Goal: Information Seeking & Learning: Learn about a topic

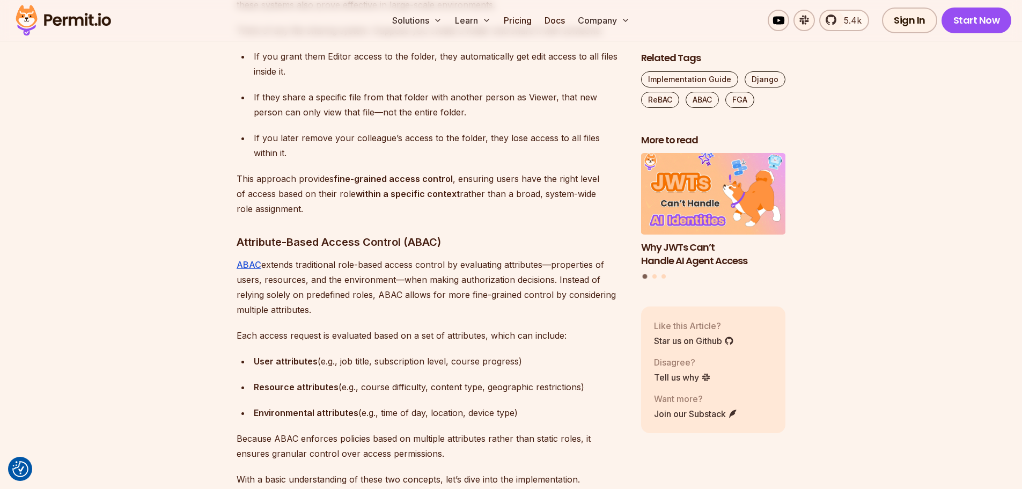
scroll to position [1395, 0]
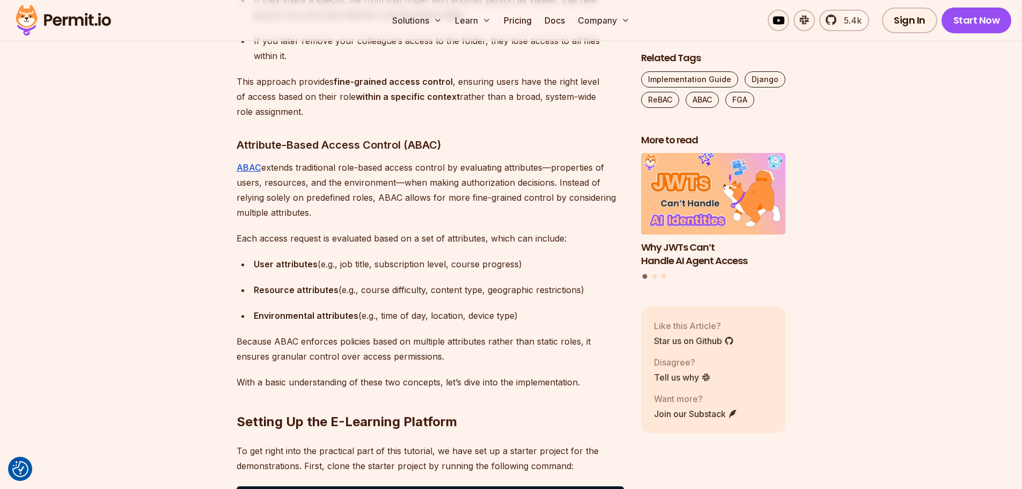
drag, startPoint x: 238, startPoint y: 190, endPoint x: 535, endPoint y: 265, distance: 306.4
click at [535, 265] on div "User attributes (e.g., job title, subscription level, course progress)" at bounding box center [439, 263] width 370 height 15
drag, startPoint x: 539, startPoint y: 266, endPoint x: 224, endPoint y: 269, distance: 314.9
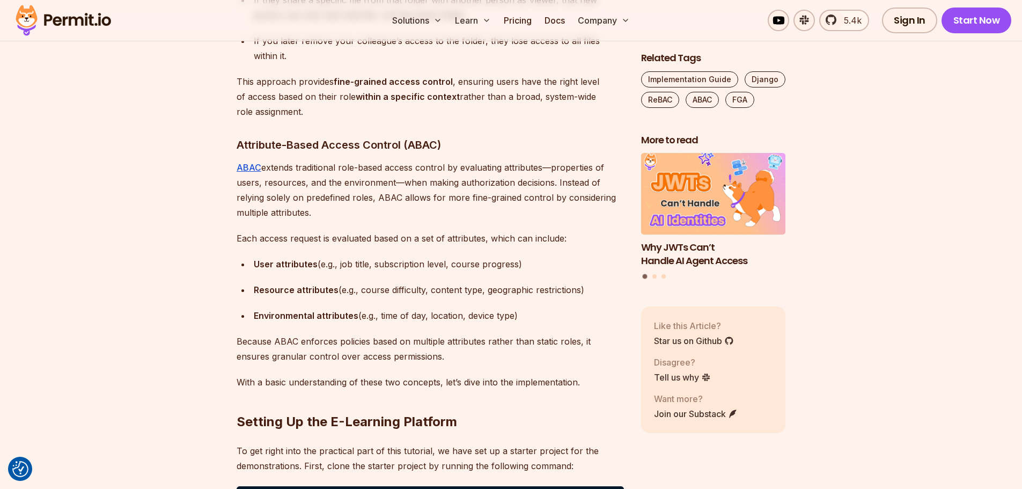
drag, startPoint x: 216, startPoint y: 267, endPoint x: 508, endPoint y: 267, distance: 291.8
click at [509, 266] on div "User attributes (e.g., job title, subscription level, course progress)" at bounding box center [439, 263] width 370 height 15
drag, startPoint x: 542, startPoint y: 266, endPoint x: 248, endPoint y: 266, distance: 293.4
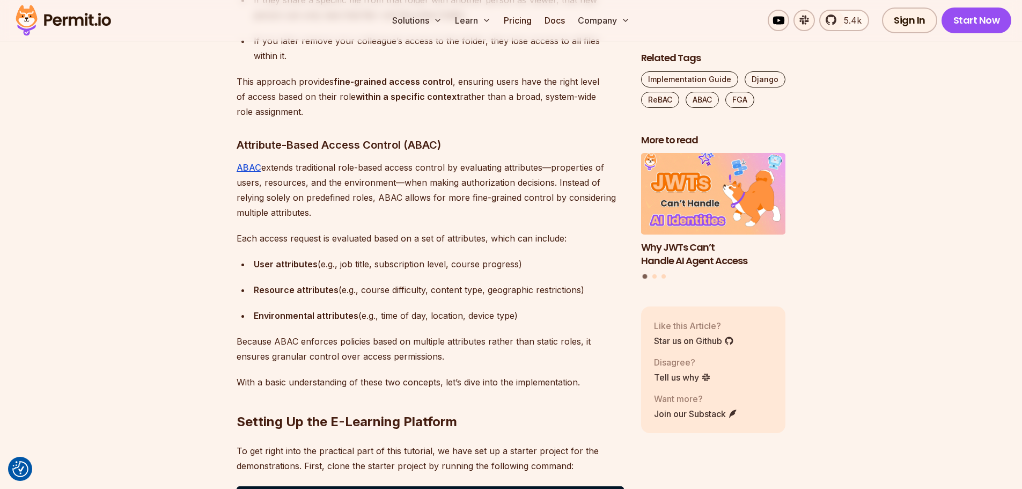
click at [248, 266] on ul "User attributes (e.g., job title, subscription level, course progress) Resource…" at bounding box center [430, 289] width 387 height 67
drag, startPoint x: 248, startPoint y: 266, endPoint x: 245, endPoint y: 256, distance: 9.7
click at [248, 266] on ul "User attributes (e.g., job title, subscription level, course progress) Resource…" at bounding box center [430, 289] width 387 height 67
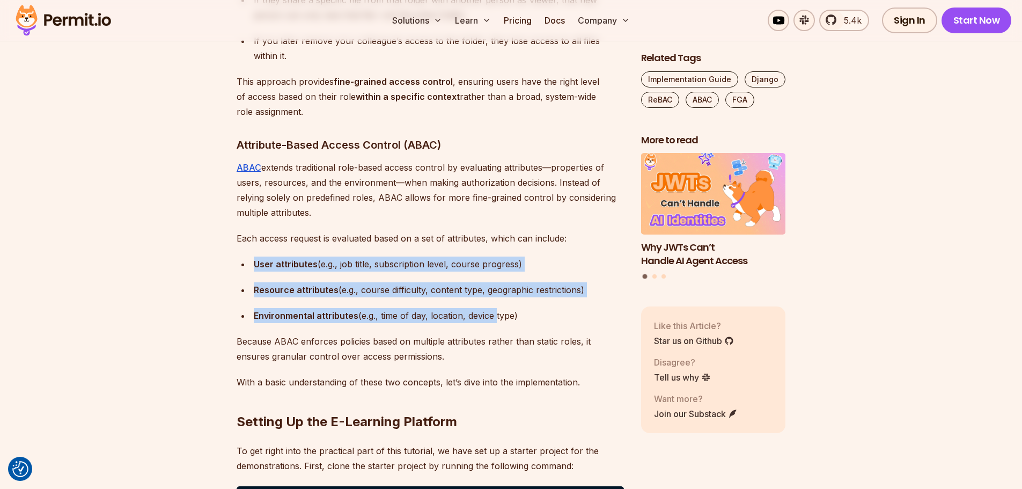
drag, startPoint x: 245, startPoint y: 256, endPoint x: 496, endPoint y: 317, distance: 258.2
click at [496, 317] on ul "User attributes (e.g., job title, subscription level, course progress) Resource…" at bounding box center [430, 289] width 387 height 67
click at [496, 317] on div "Environmental attributes (e.g., time of day, location, device type)" at bounding box center [439, 315] width 370 height 15
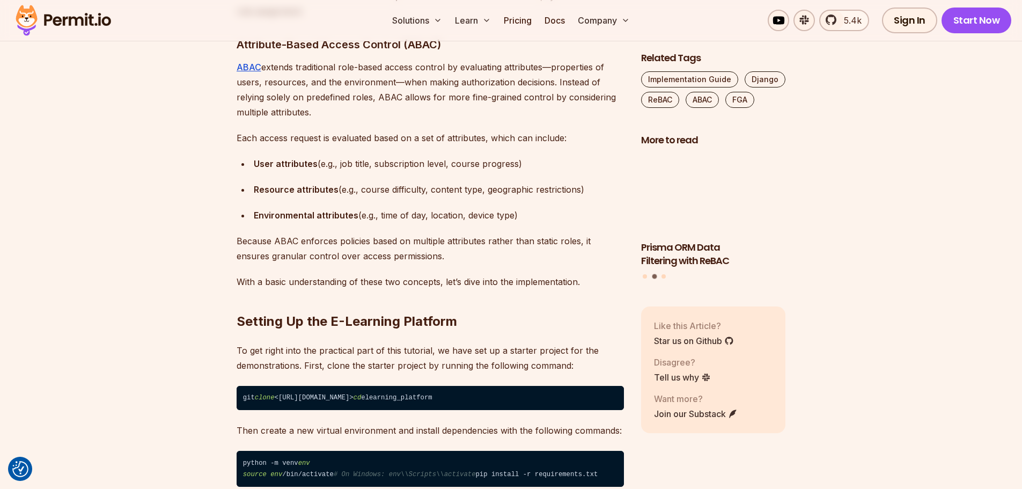
scroll to position [1502, 0]
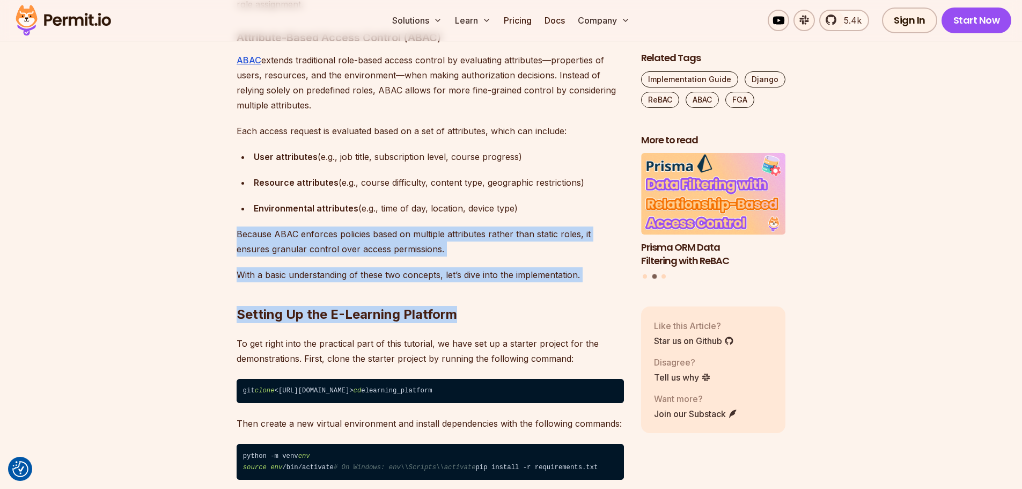
drag, startPoint x: 205, startPoint y: 231, endPoint x: 586, endPoint y: 268, distance: 382.1
click at [586, 268] on h2 "Setting Up the E-Learning Platform" at bounding box center [430, 293] width 387 height 60
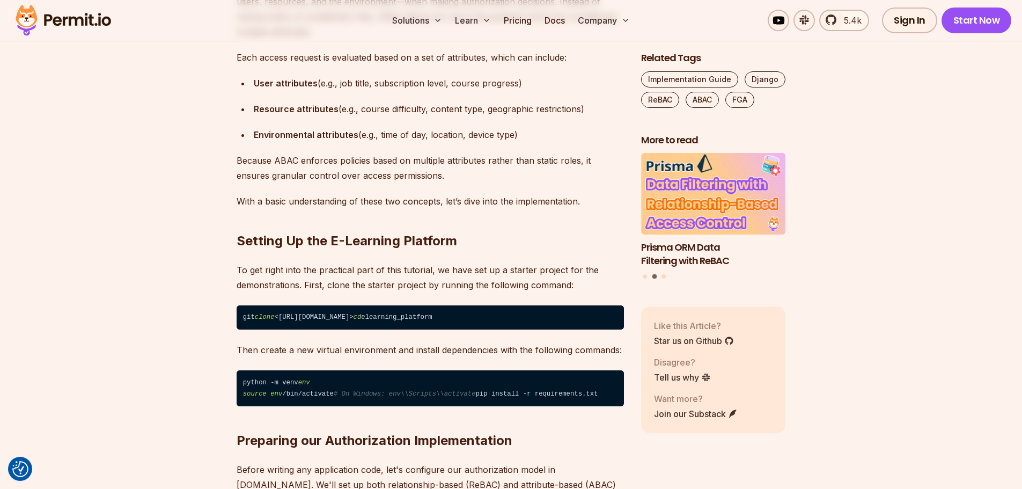
scroll to position [1609, 0]
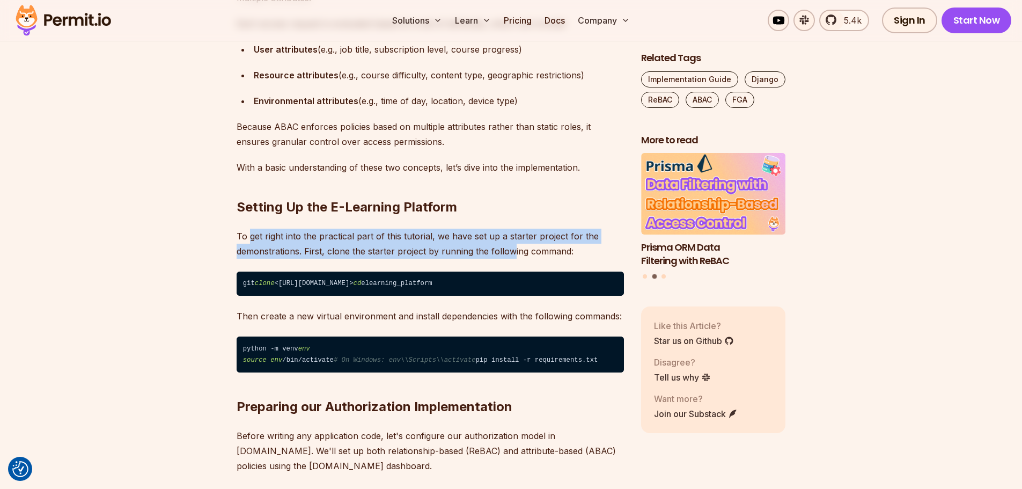
drag, startPoint x: 250, startPoint y: 238, endPoint x: 516, endPoint y: 245, distance: 265.6
click at [516, 245] on p "To get right into the practical part of this tutorial, we have set up a starter…" at bounding box center [430, 244] width 387 height 30
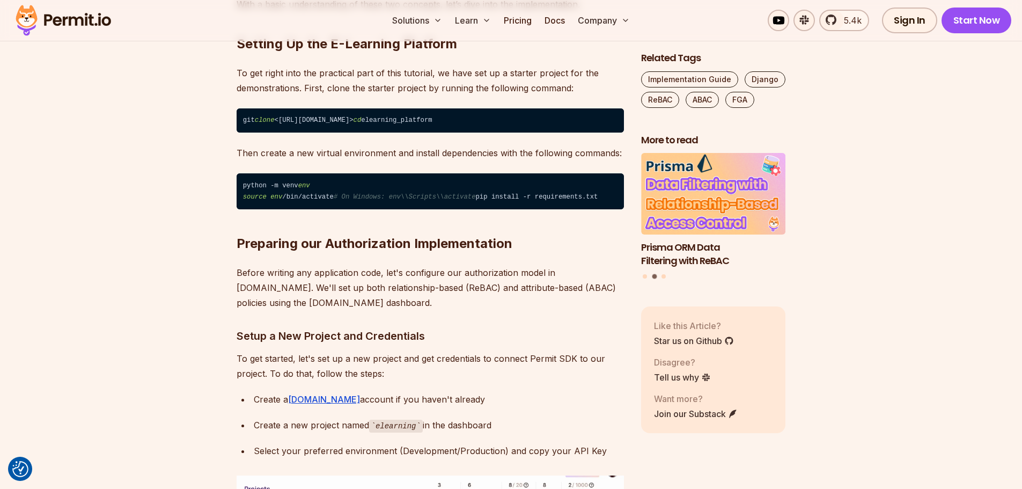
scroll to position [1824, 0]
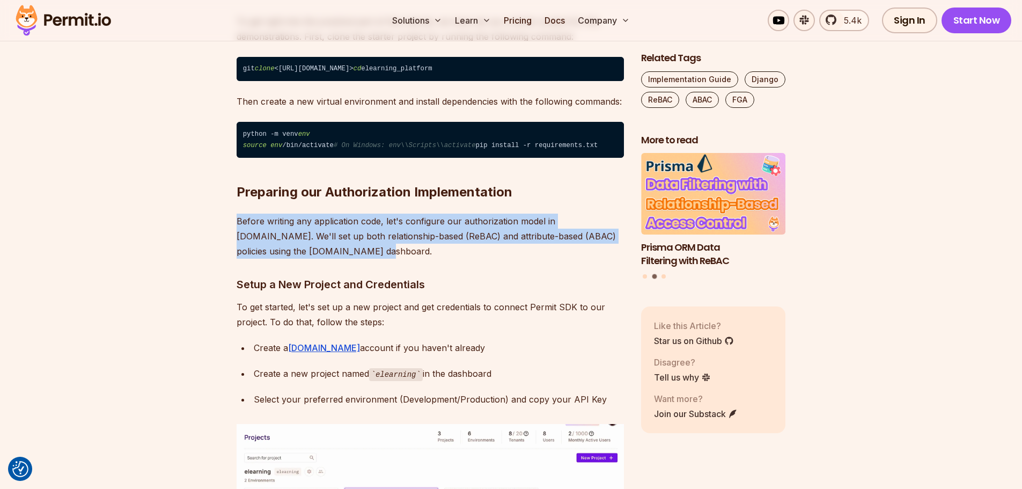
drag, startPoint x: 231, startPoint y: 236, endPoint x: 496, endPoint y: 275, distance: 267.4
click at [496, 259] on p "Before writing any application code, let's configure our authorization model in…" at bounding box center [430, 236] width 387 height 45
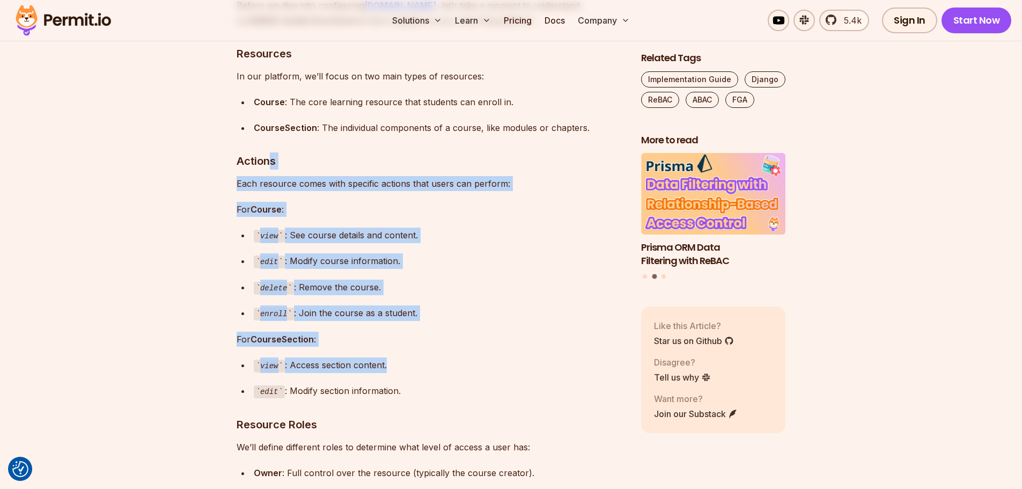
drag, startPoint x: 413, startPoint y: 371, endPoint x: 433, endPoint y: 391, distance: 28.5
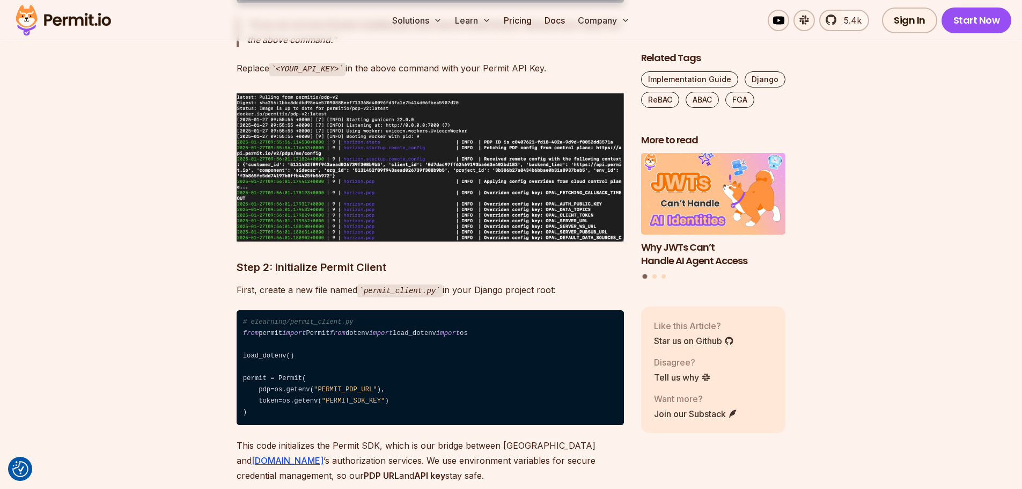
scroll to position [6706, 0]
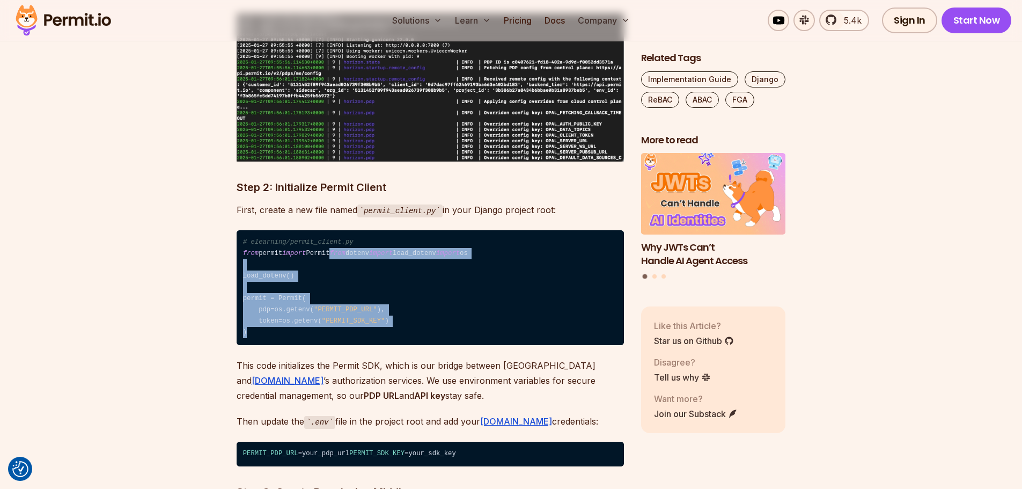
drag, startPoint x: 244, startPoint y: 259, endPoint x: 400, endPoint y: 346, distance: 178.9
click at [400, 345] on code "# elearning/permit_client.py from permit import Permit from dotenv import load_…" at bounding box center [430, 287] width 387 height 115
drag, startPoint x: 400, startPoint y: 346, endPoint x: 350, endPoint y: 349, distance: 50.0
click at [399, 345] on code "# elearning/permit_client.py from permit import Permit from dotenv import load_…" at bounding box center [430, 287] width 387 height 115
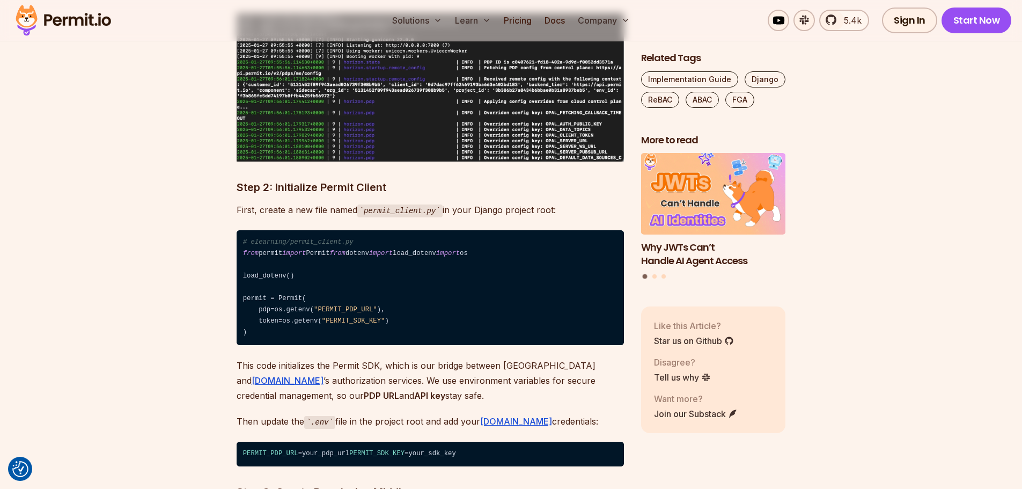
click at [252, 239] on code "# elearning/permit_client.py from permit import Permit from dotenv import load_…" at bounding box center [430, 287] width 387 height 115
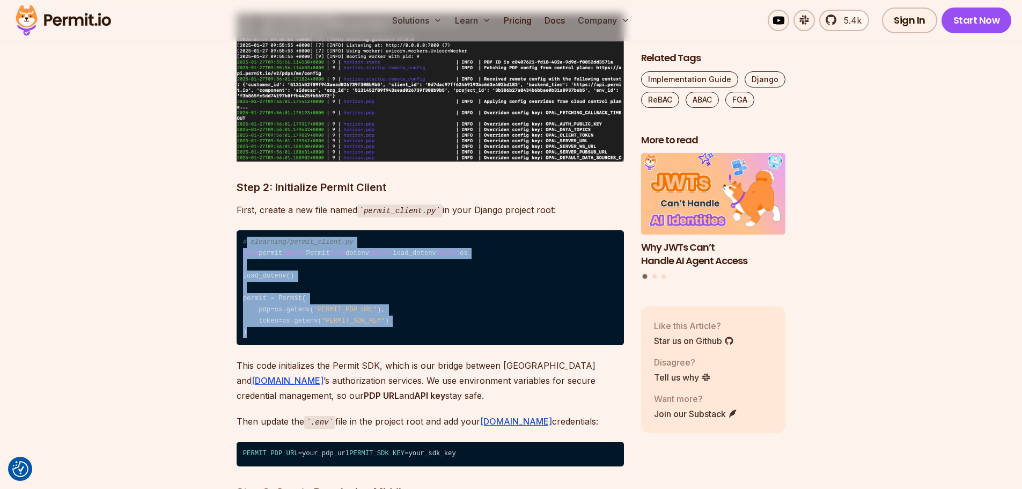
drag, startPoint x: 246, startPoint y: 232, endPoint x: 332, endPoint y: 346, distance: 143.2
click at [332, 345] on code "# elearning/permit_client.py from permit import Permit from dotenv import load_…" at bounding box center [430, 287] width 387 height 115
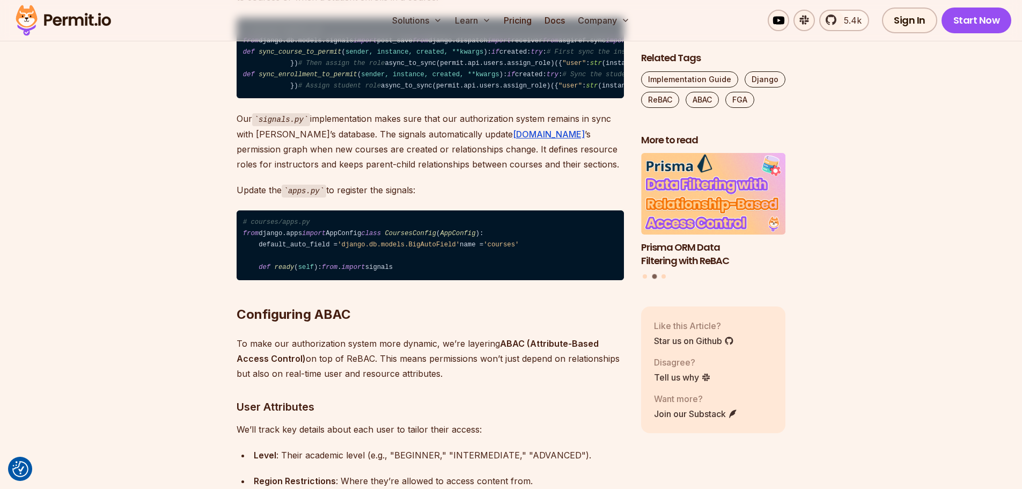
scroll to position [7993, 0]
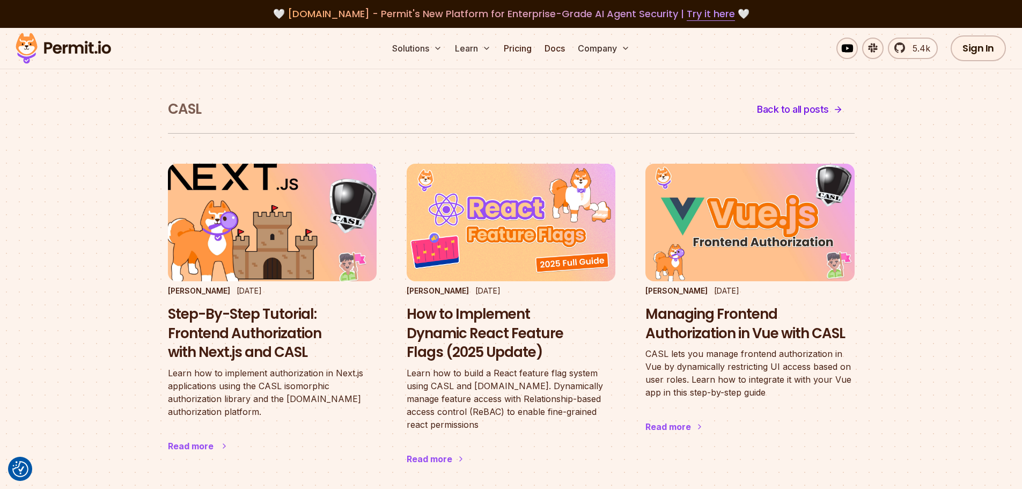
click at [237, 334] on h3 "Step-By-Step Tutorial: Frontend Authorization with Next.js and CASL" at bounding box center [272, 333] width 209 height 57
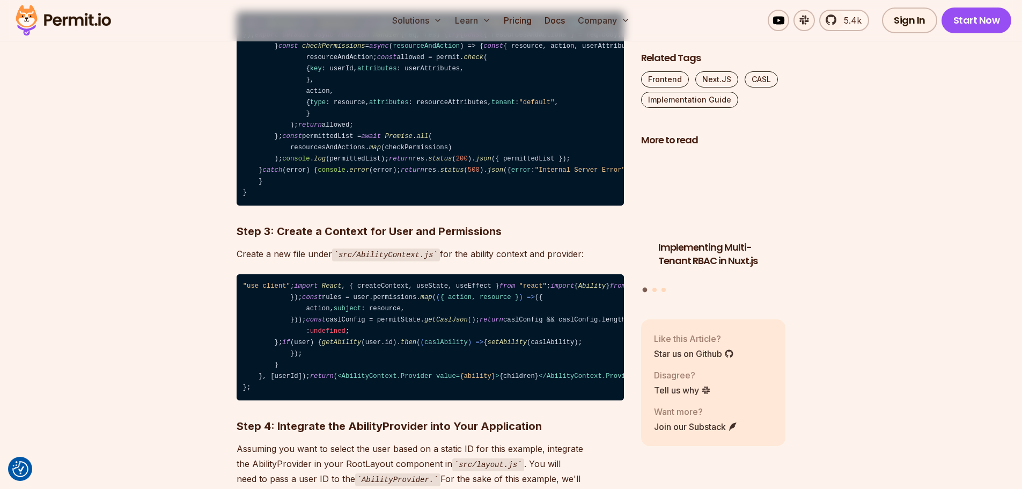
scroll to position [1448, 0]
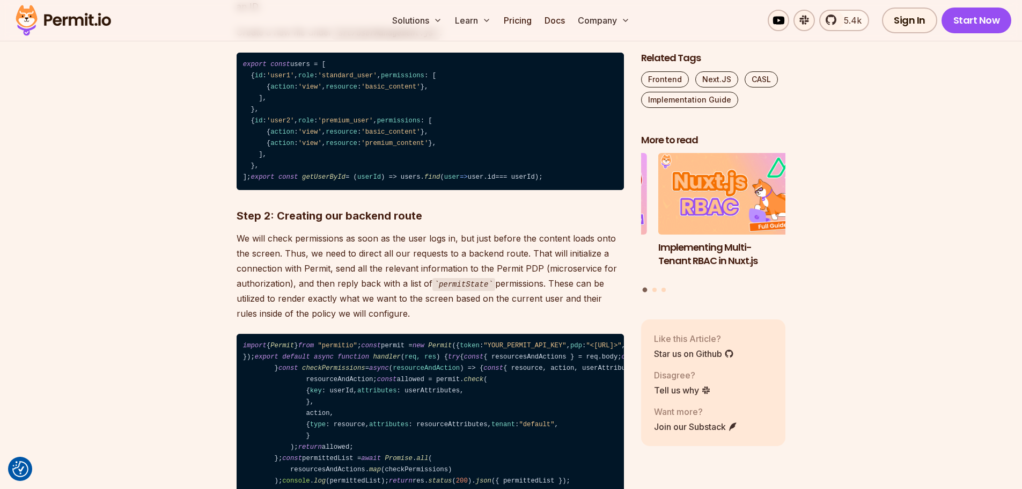
drag, startPoint x: 280, startPoint y: 127, endPoint x: 416, endPoint y: 243, distance: 179.2
click at [416, 190] on code "export const users = [ { id : 'user1' , role : 'standard_user' , permissions : …" at bounding box center [430, 121] width 387 height 137
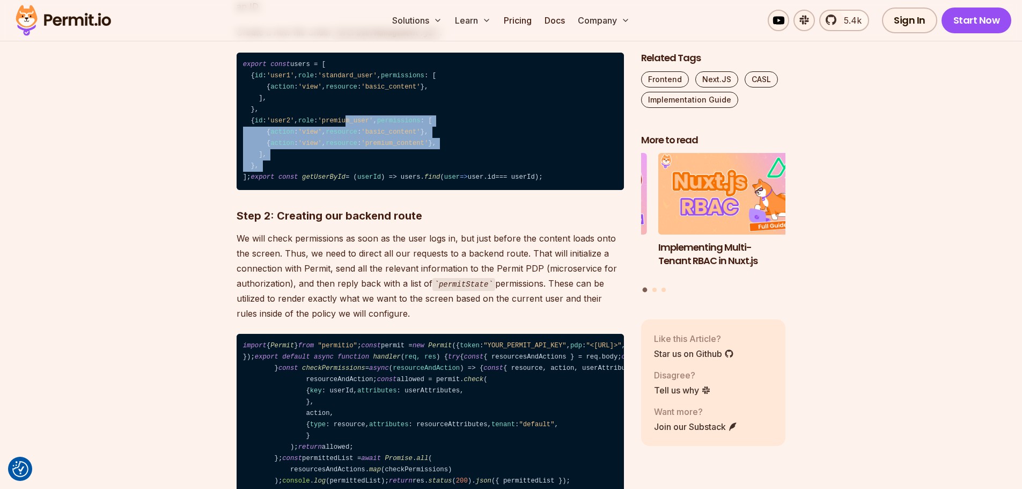
drag, startPoint x: 303, startPoint y: 160, endPoint x: 391, endPoint y: 219, distance: 105.5
click at [391, 190] on code "export const users = [ { id : 'user1' , role : 'standard_user' , permissions : …" at bounding box center [430, 121] width 387 height 137
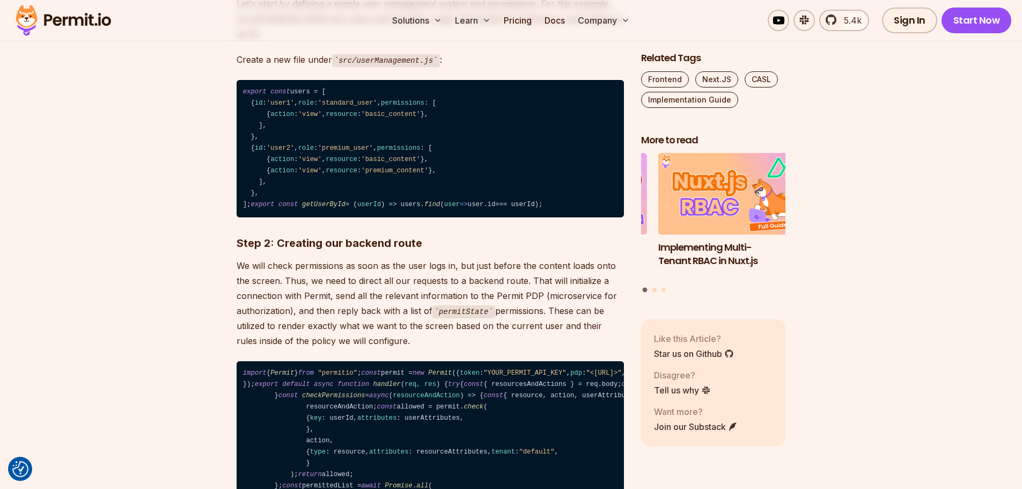
scroll to position [1395, 0]
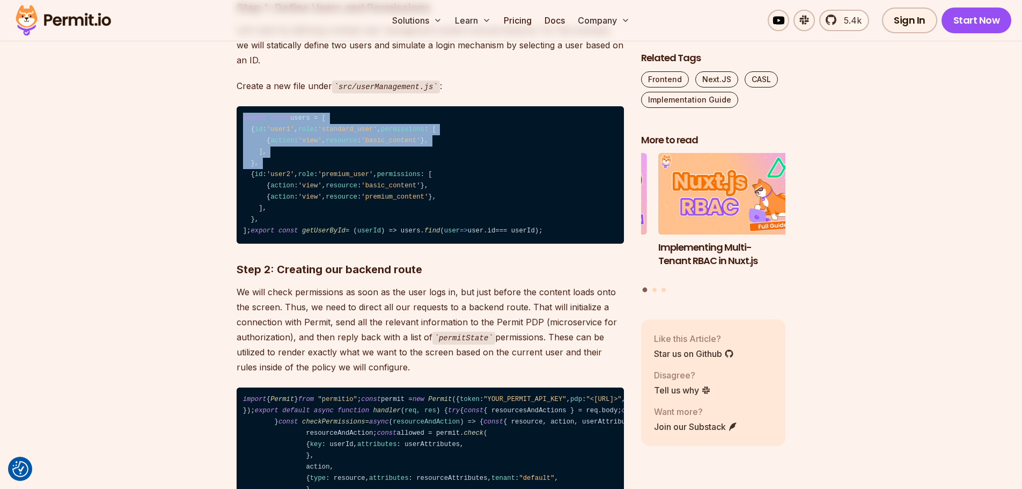
drag, startPoint x: 395, startPoint y: 172, endPoint x: 428, endPoint y: 186, distance: 35.1
click at [428, 186] on code "export const users = [ { id : 'user1' , role : 'standard_user' , permissions : …" at bounding box center [430, 174] width 387 height 137
drag, startPoint x: 321, startPoint y: 137, endPoint x: 384, endPoint y: 168, distance: 70.5
click at [384, 168] on code "export const users = [ { id : 'user1' , role : 'standard_user' , permissions : …" at bounding box center [430, 174] width 387 height 137
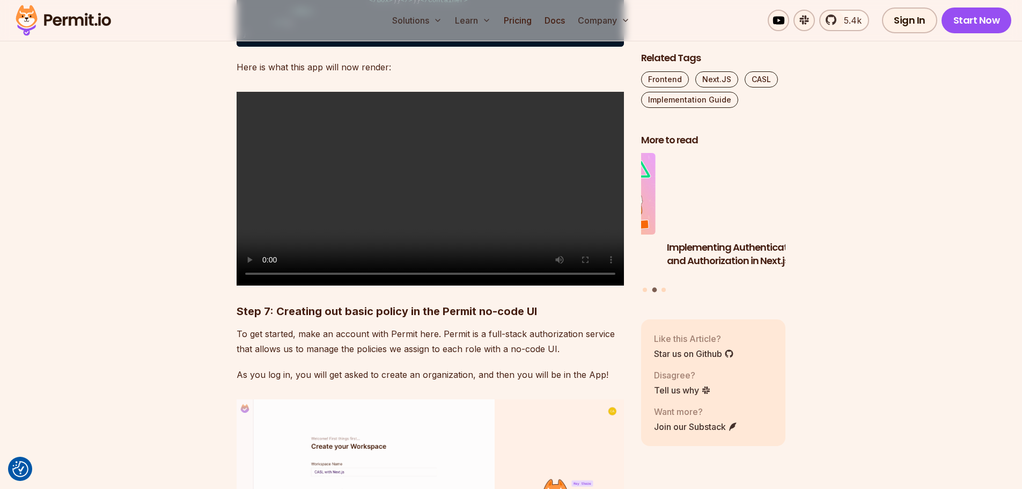
scroll to position [4077, 0]
